Goal: Navigation & Orientation: Find specific page/section

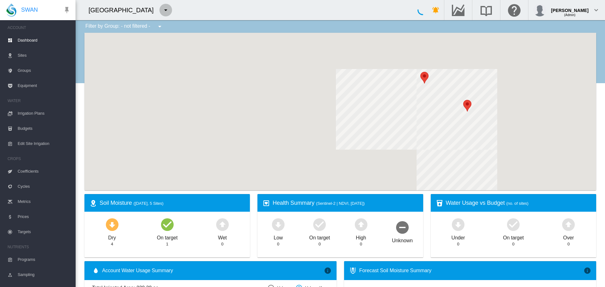
click at [170, 11] on md-icon "icon-menu-down" at bounding box center [166, 10] width 8 height 8
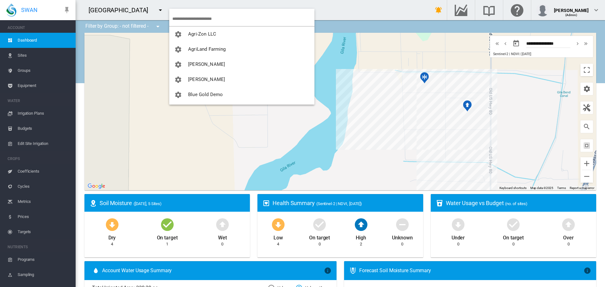
click at [183, 24] on input "search" at bounding box center [243, 18] width 142 height 15
type input "*"
click at [224, 18] on input "*" at bounding box center [238, 18] width 132 height 15
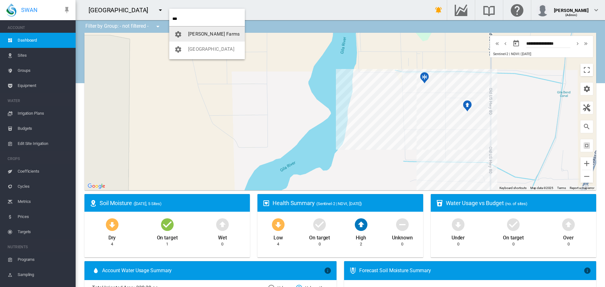
type input "***"
click at [223, 34] on button "[PERSON_NAME] Farms" at bounding box center [207, 33] width 76 height 15
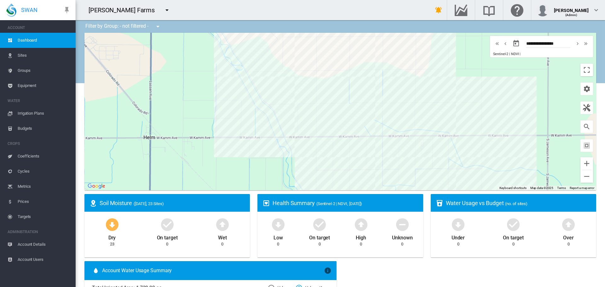
click at [39, 82] on span "Equipment" at bounding box center [44, 85] width 53 height 15
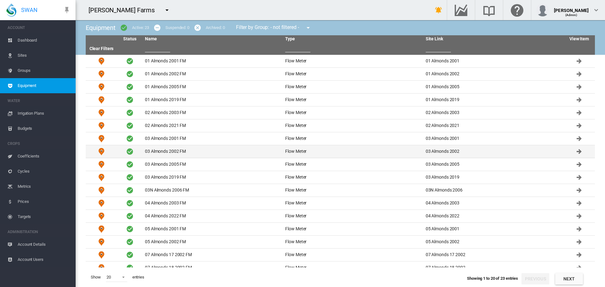
scroll to position [46, 0]
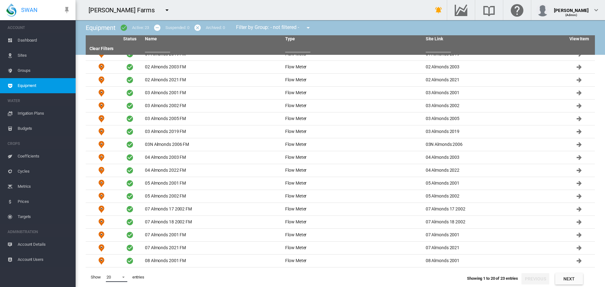
click at [113, 273] on md-select-value "20" at bounding box center [116, 277] width 21 height 9
click at [111, 255] on md-option "30" at bounding box center [122, 256] width 43 height 15
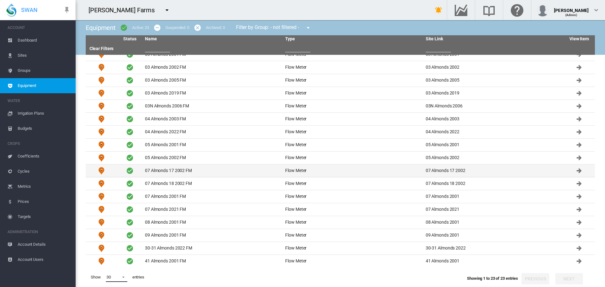
scroll to position [84, 0]
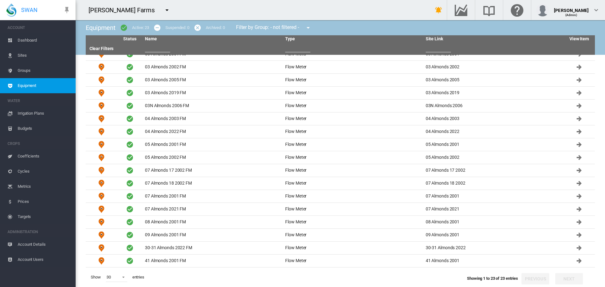
click at [39, 38] on span "Dashboard" at bounding box center [44, 40] width 53 height 15
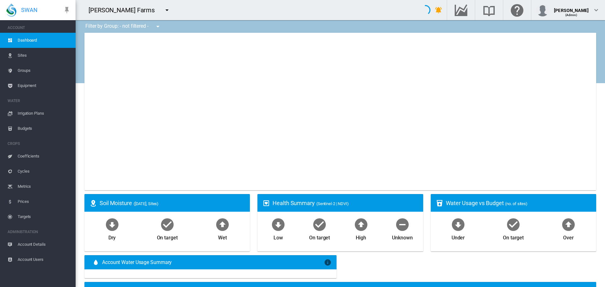
type input "**********"
